Goal: Transaction & Acquisition: Purchase product/service

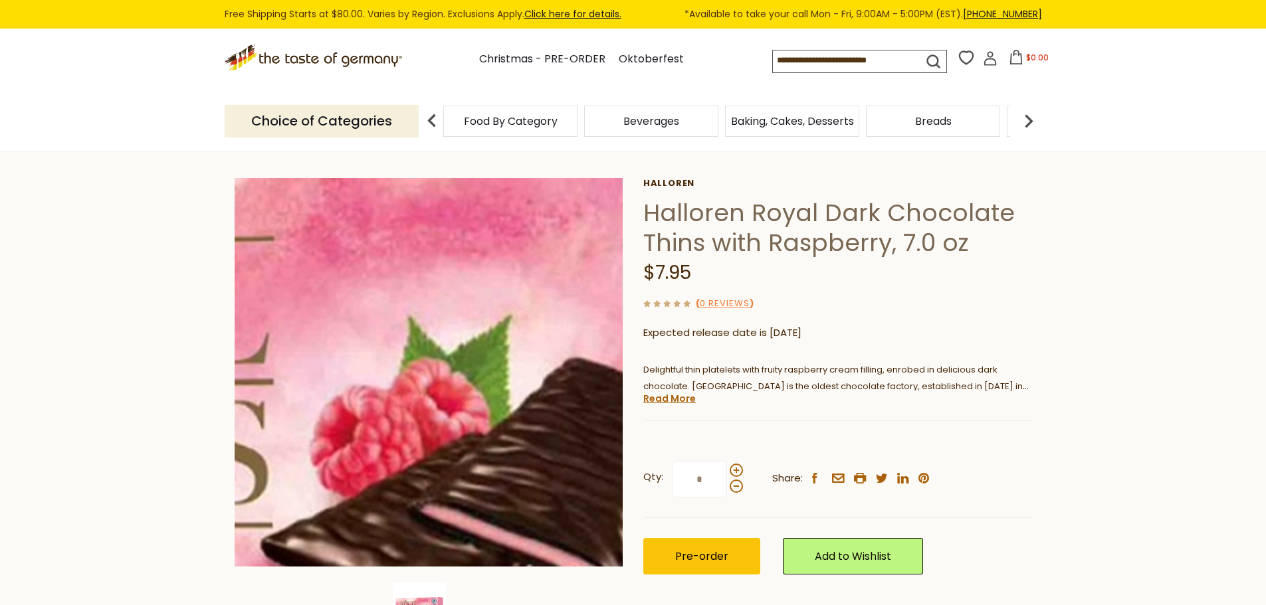
scroll to position [66, 0]
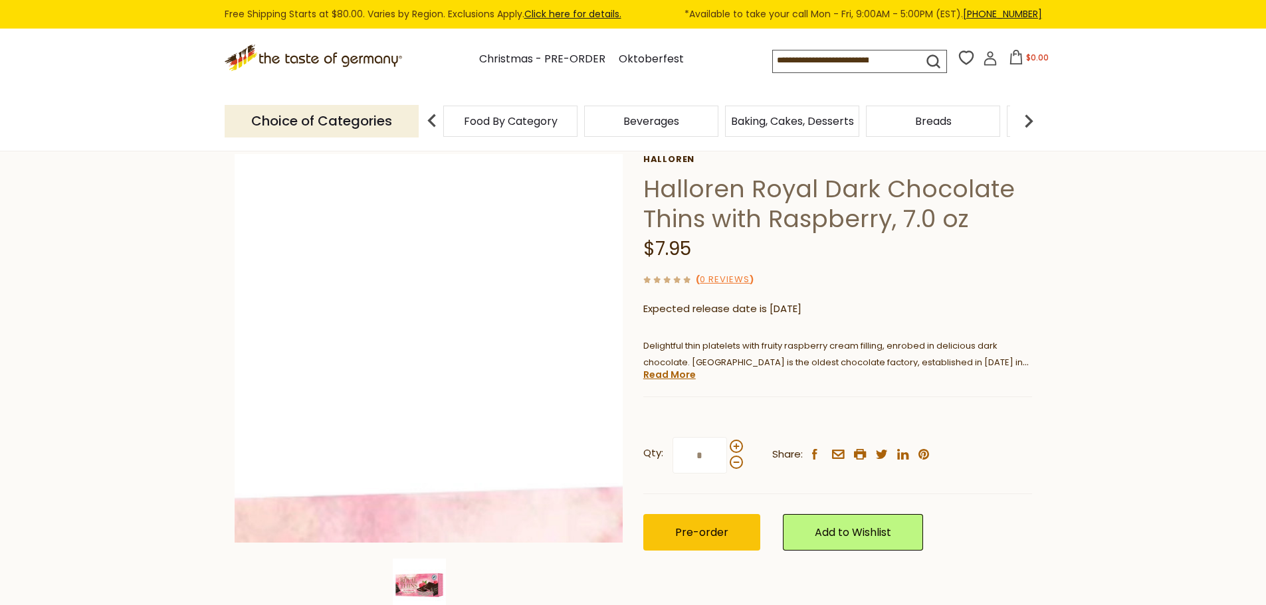
click at [294, 179] on img at bounding box center [429, 348] width 389 height 389
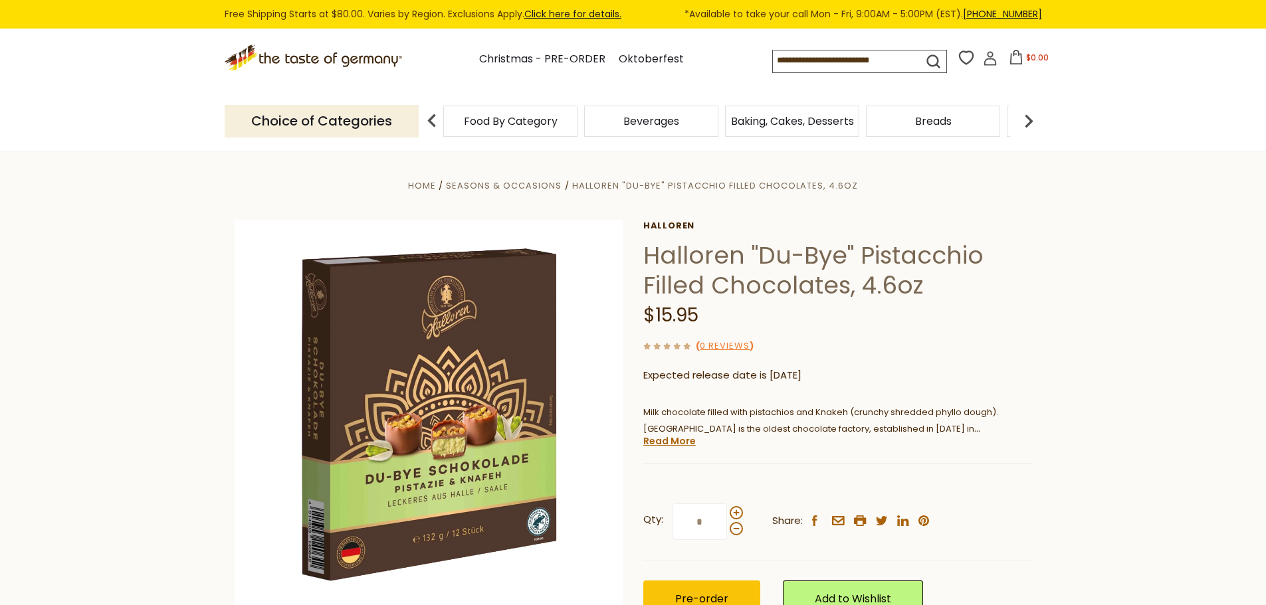
click at [185, 204] on section "Home Seasons & Occasions Halloren "Du-Bye" Pistacchio Filled Chocolates, 4.6oz …" at bounding box center [633, 446] width 1266 height 591
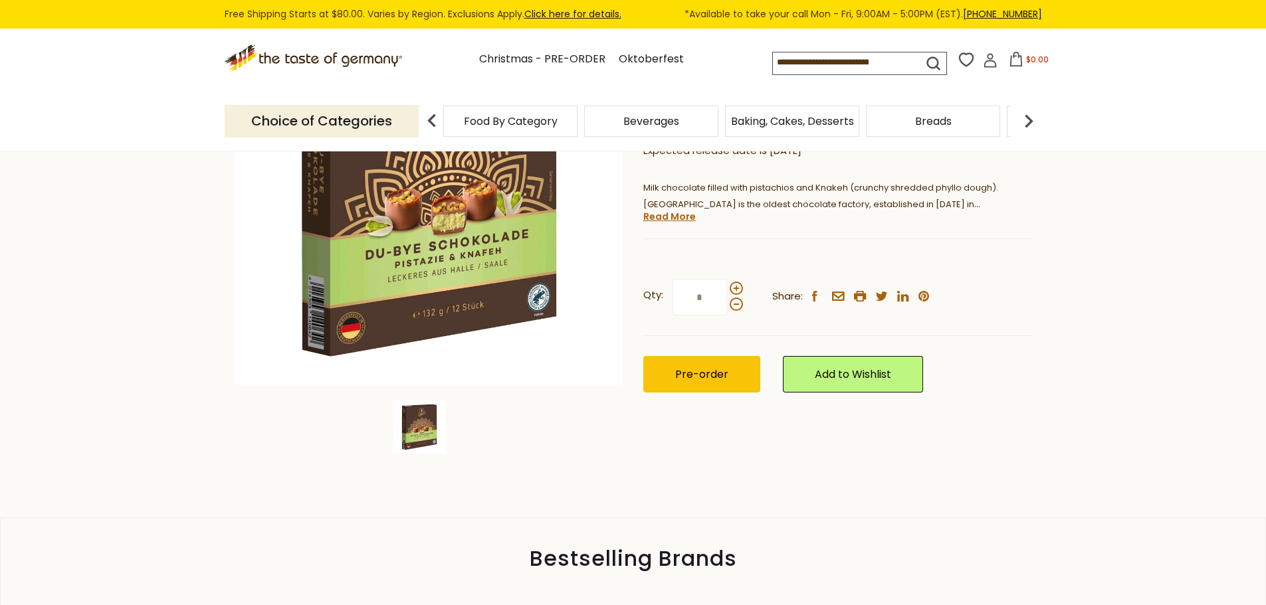
scroll to position [266, 0]
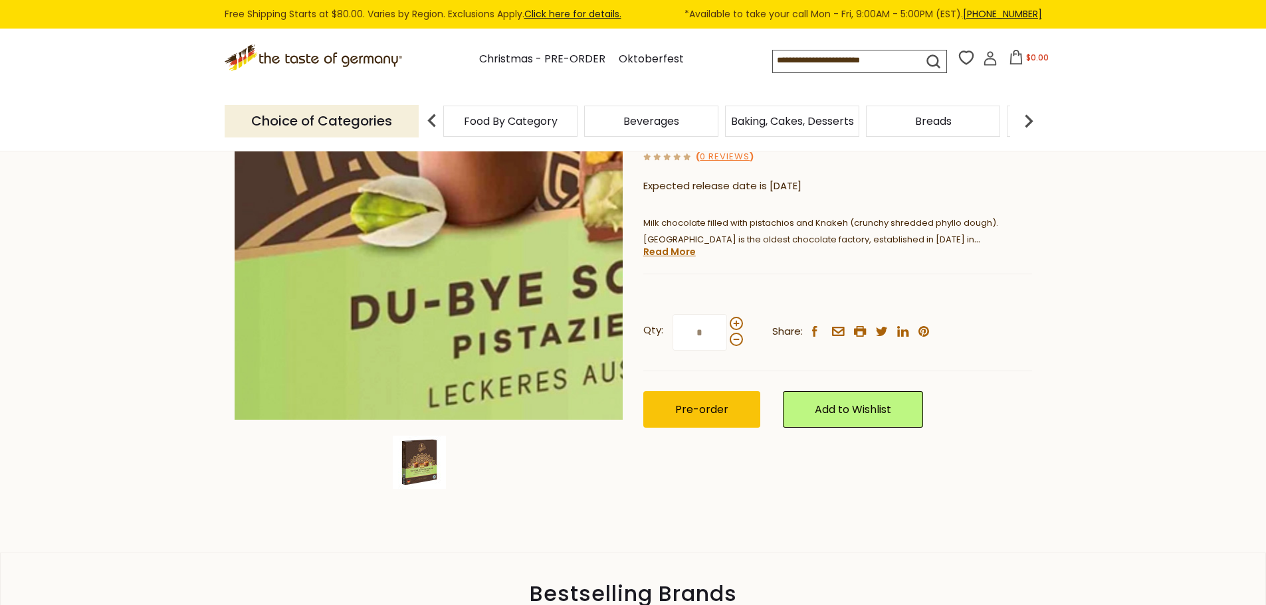
scroll to position [266, 0]
